Goal: Use online tool/utility: Utilize a website feature to perform a specific function

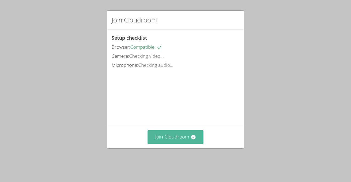
click at [163, 141] on button "Join Cloudroom" at bounding box center [176, 137] width 56 height 13
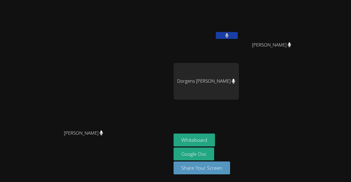
click at [230, 130] on aside "Wood Anglade Wadney Thermidor Wadney Thermidor Dorgens Prospere Whiteboard Goog…" at bounding box center [239, 91] width 137 height 182
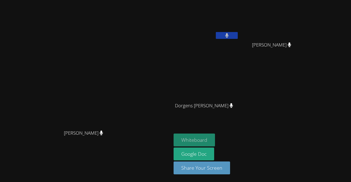
click at [215, 145] on button "Whiteboard" at bounding box center [194, 140] width 41 height 13
click at [215, 146] on button "Whiteboard" at bounding box center [194, 140] width 41 height 13
click at [215, 139] on button "Whiteboard" at bounding box center [194, 140] width 41 height 13
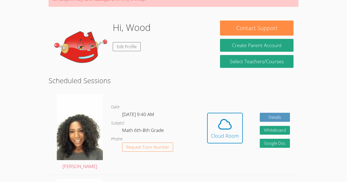
scroll to position [69, 0]
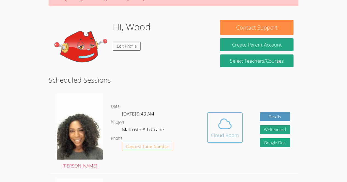
click at [224, 130] on icon at bounding box center [224, 123] width 15 height 15
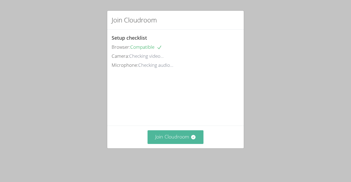
click at [188, 144] on button "Join Cloudroom" at bounding box center [176, 137] width 56 height 13
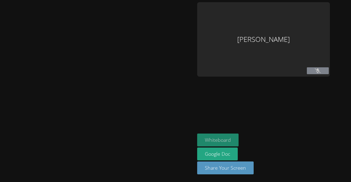
click at [221, 137] on div "Whiteboard Google Doc Share Your Screen" at bounding box center [263, 156] width 133 height 45
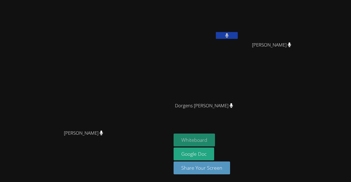
click at [215, 139] on button "Whiteboard" at bounding box center [194, 140] width 41 height 13
